Goal: Task Accomplishment & Management: Manage account settings

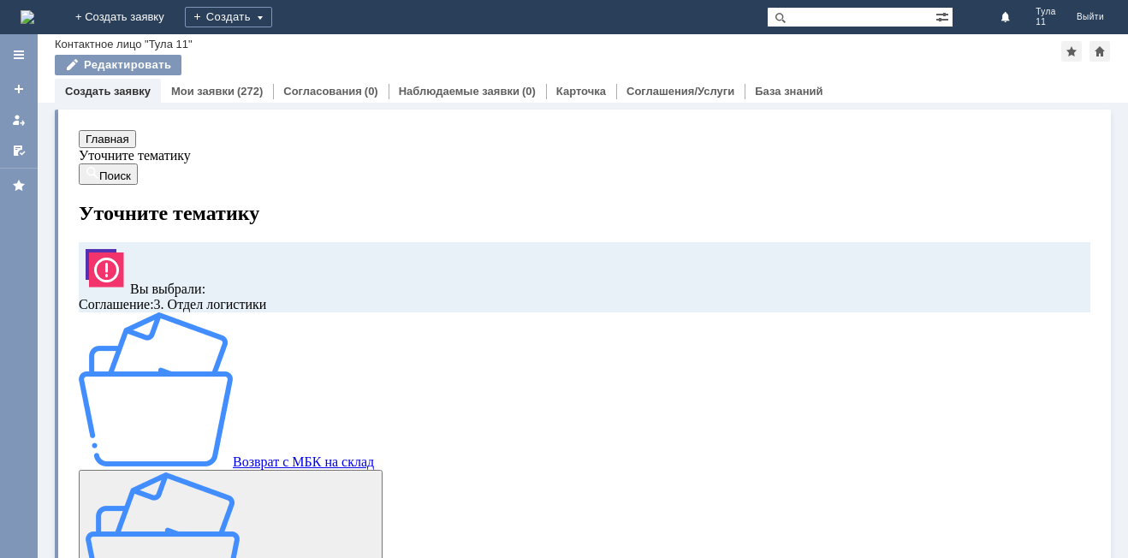
scroll to position [142, 0]
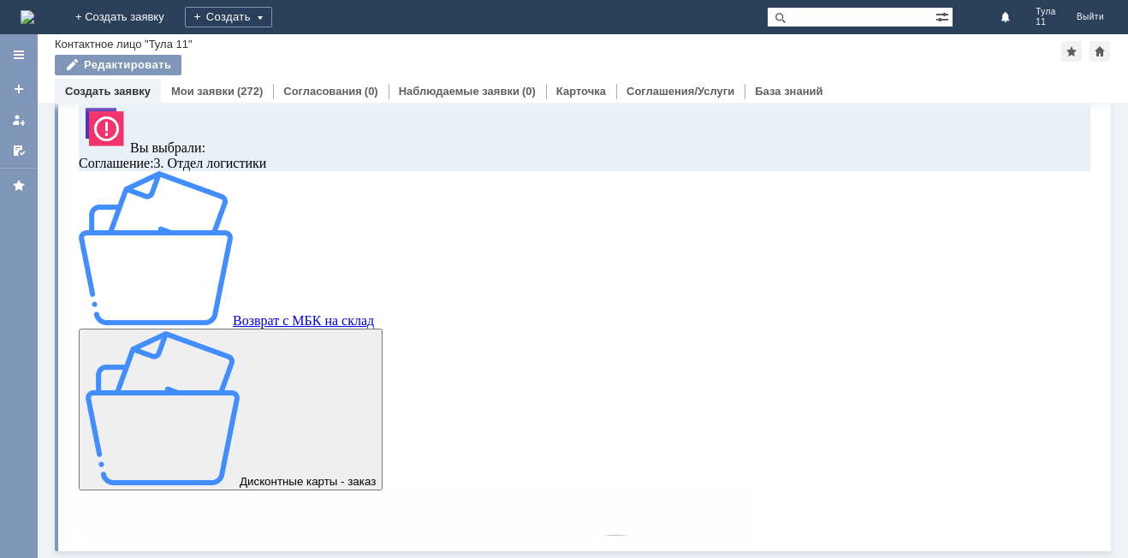
click at [34, 10] on img at bounding box center [28, 17] width 14 height 14
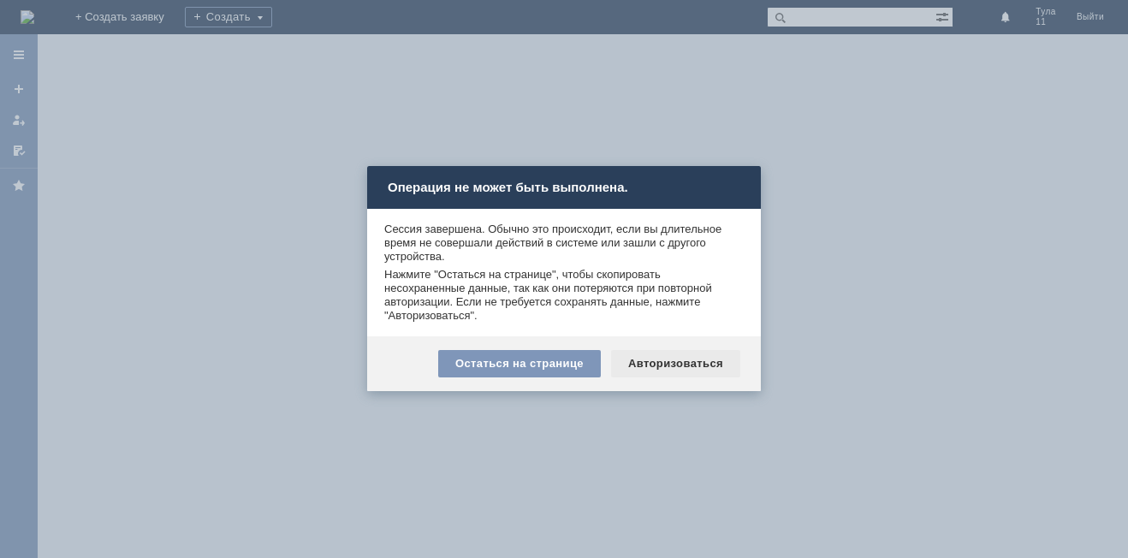
click at [646, 353] on div "Авторизоваться" at bounding box center [675, 363] width 129 height 27
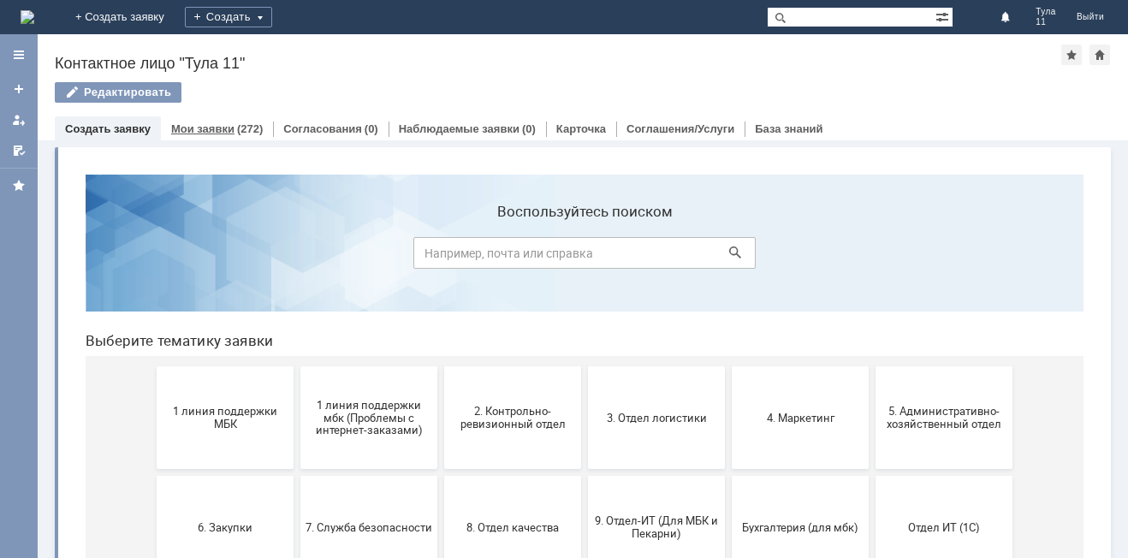
click at [211, 139] on div "Мои заявки (272)" at bounding box center [217, 128] width 112 height 25
